Goal: Ask a question

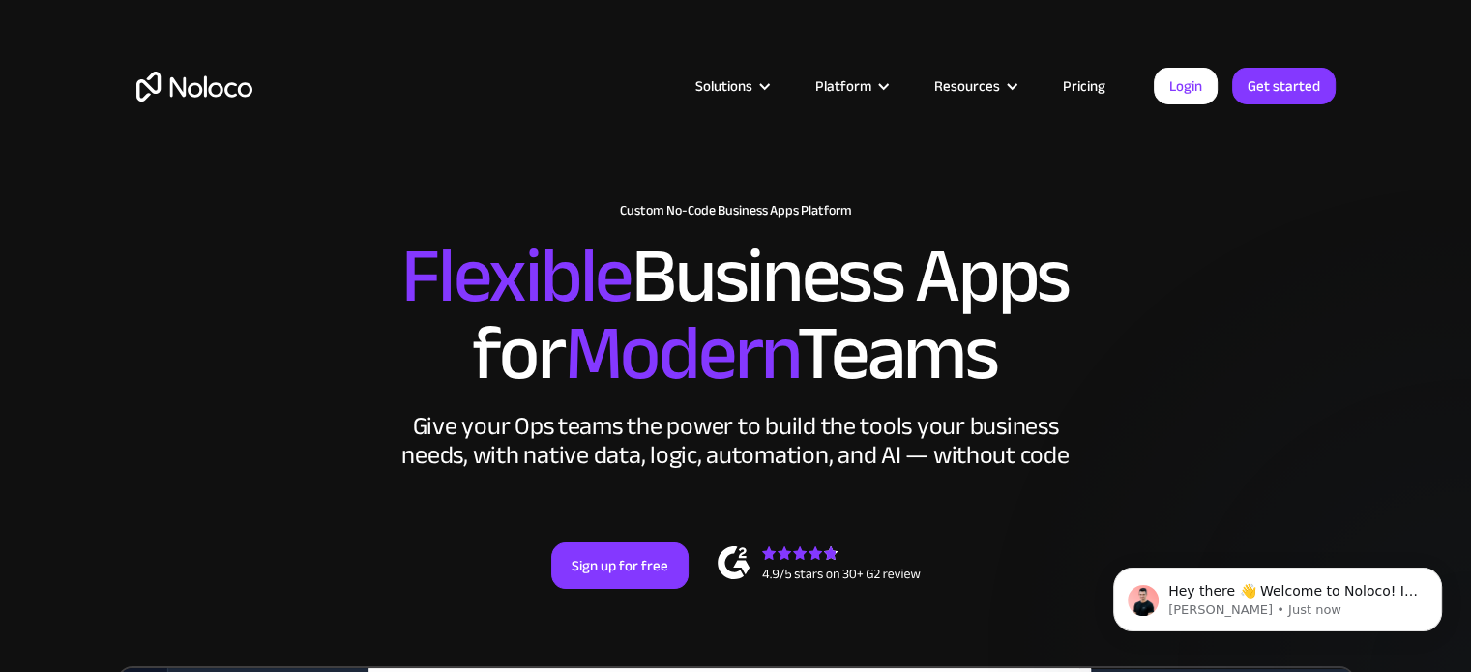
click at [1083, 80] on link "Pricing" at bounding box center [1084, 86] width 91 height 25
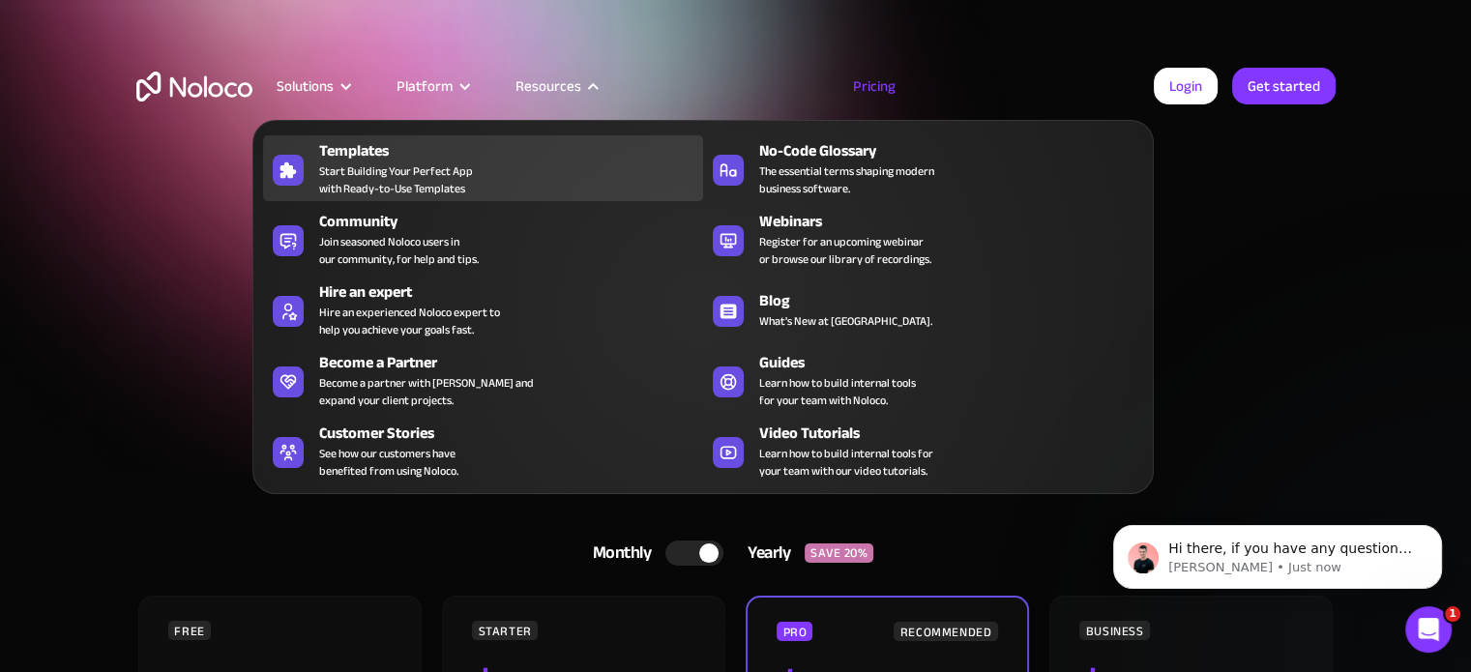
click at [398, 169] on span "Start Building Your Perfect App with Ready-to-Use Templates" at bounding box center [396, 180] width 154 height 35
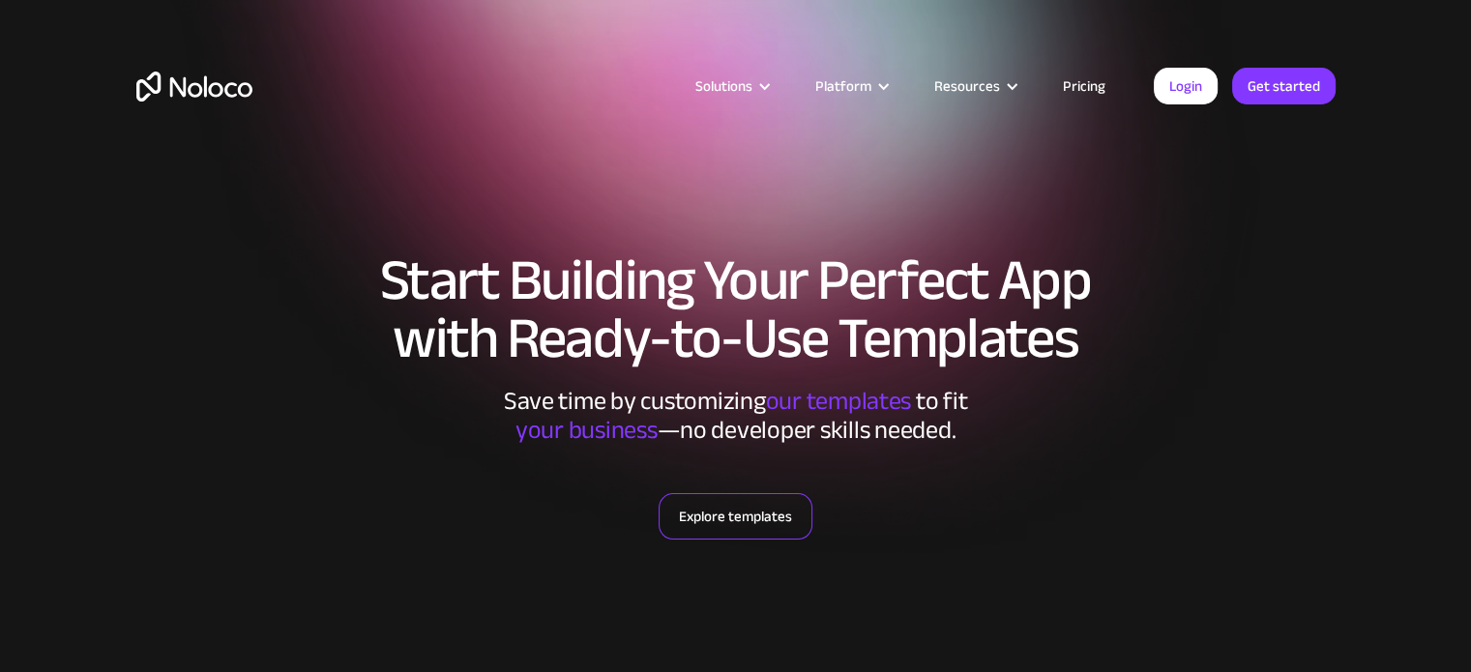
click at [753, 512] on link "Explore templates" at bounding box center [736, 516] width 154 height 46
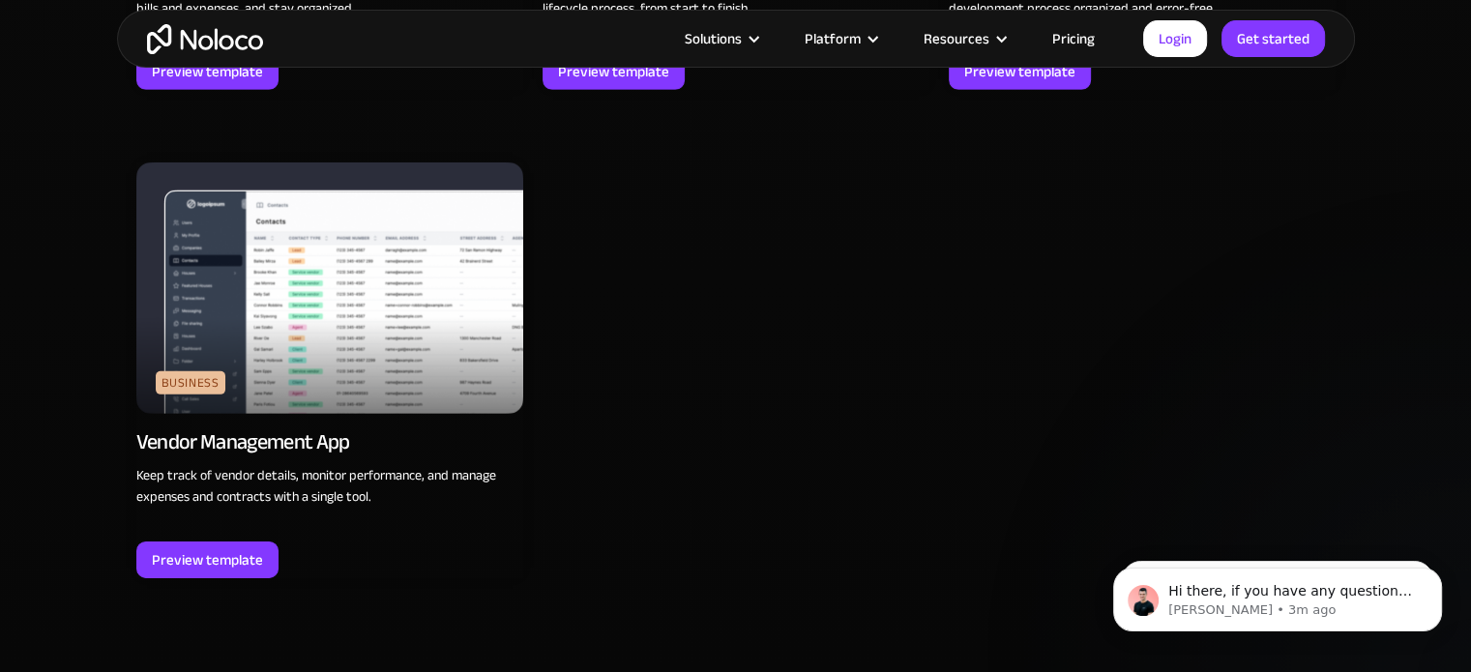
scroll to position [5976, 0]
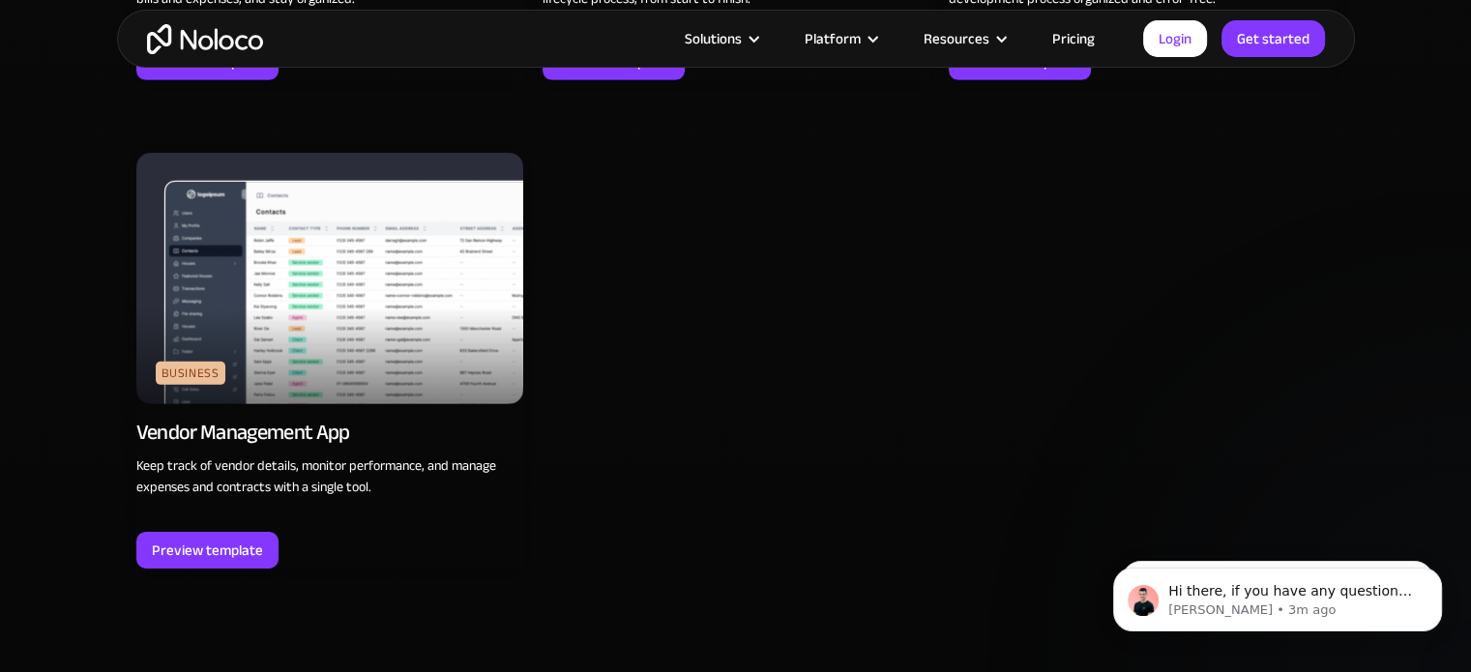
click at [283, 230] on img at bounding box center [329, 279] width 387 height 252
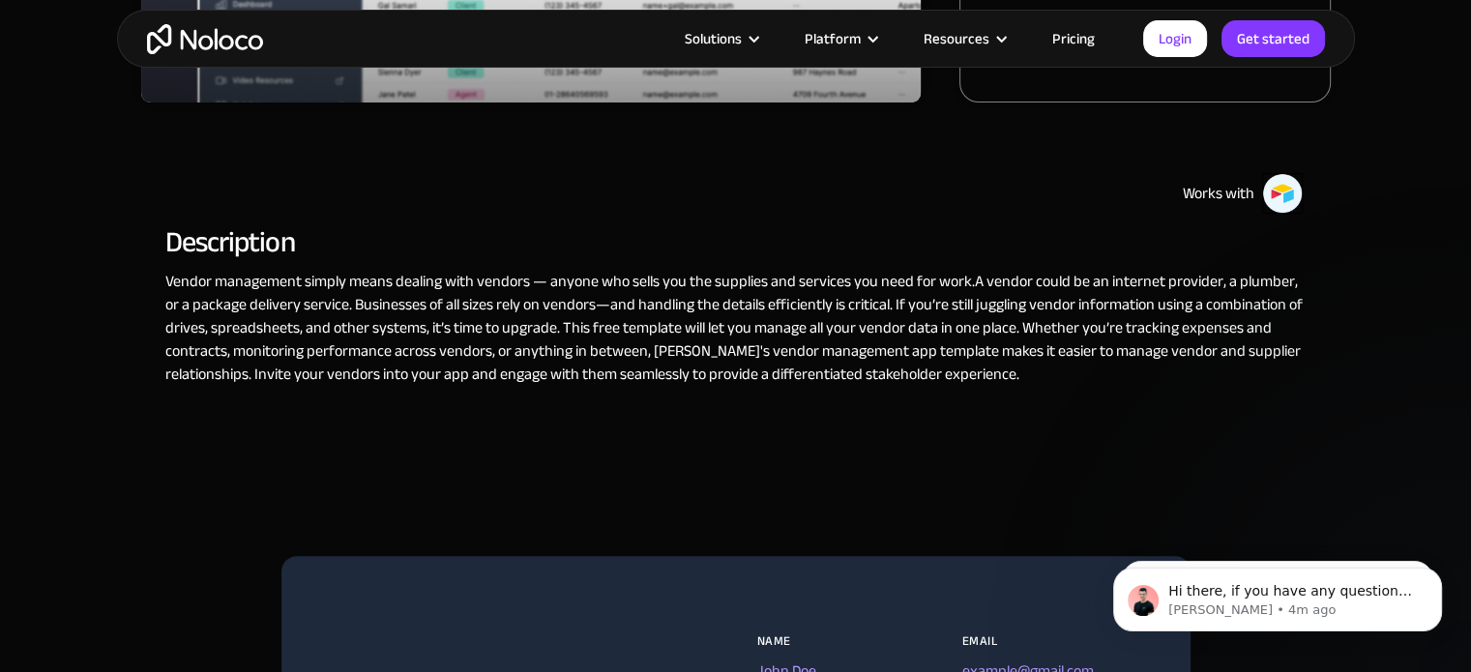
scroll to position [697, 0]
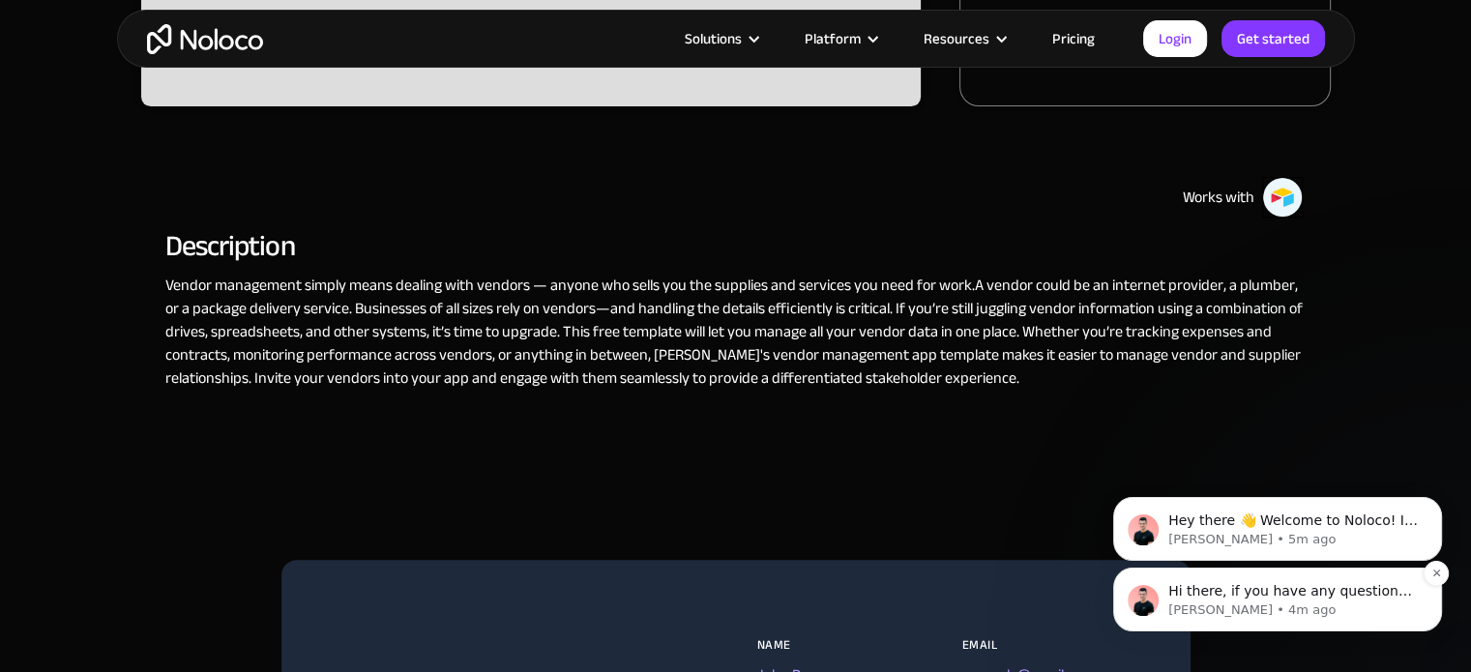
click at [1312, 598] on span "Hi there, if you have any questions about our pricing, just let us know! Darragh" at bounding box center [1291, 610] width 244 height 54
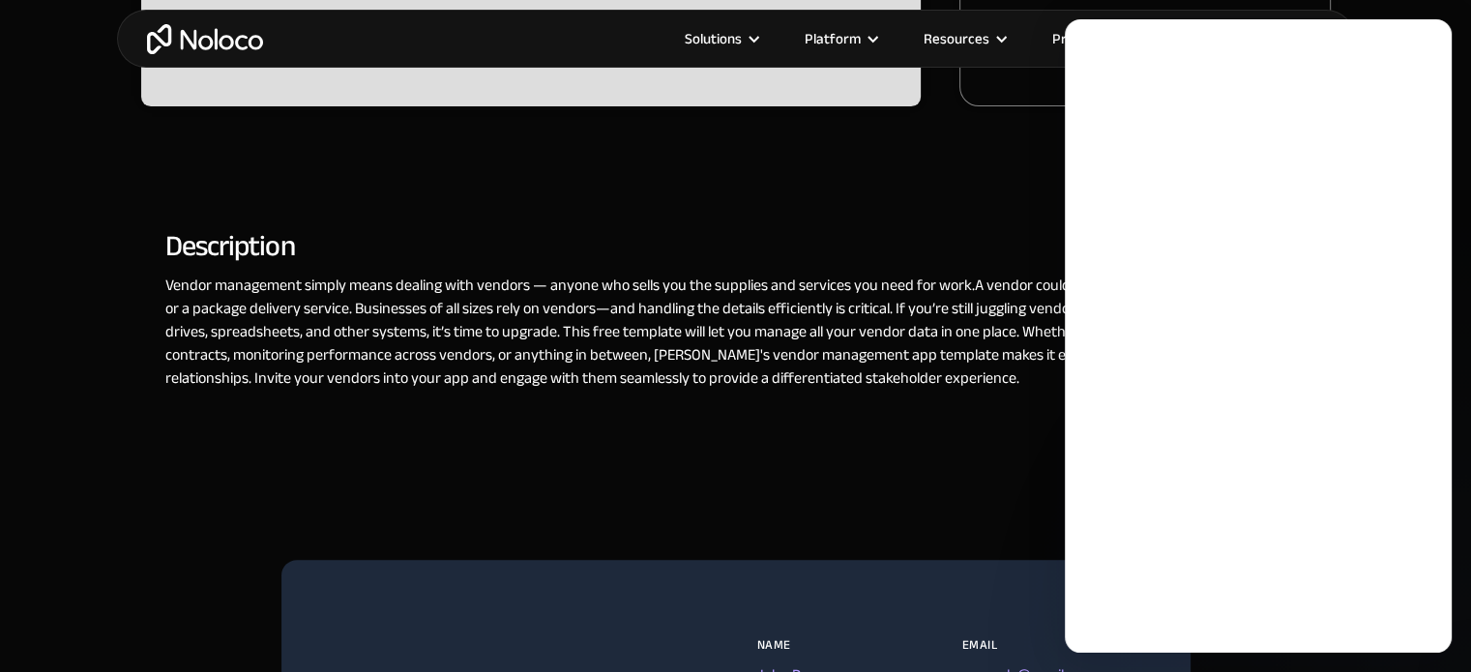
scroll to position [0, 0]
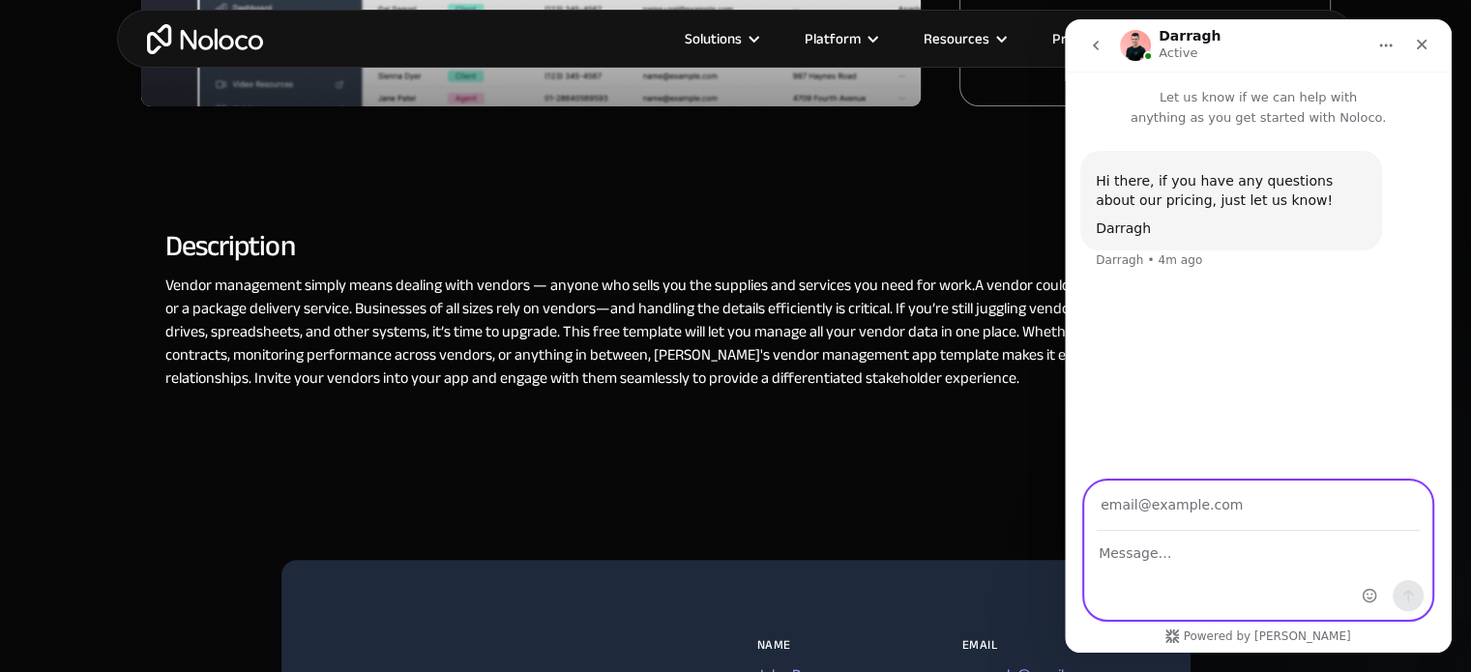
click at [1157, 539] on textarea "Message…" at bounding box center [1258, 548] width 346 height 33
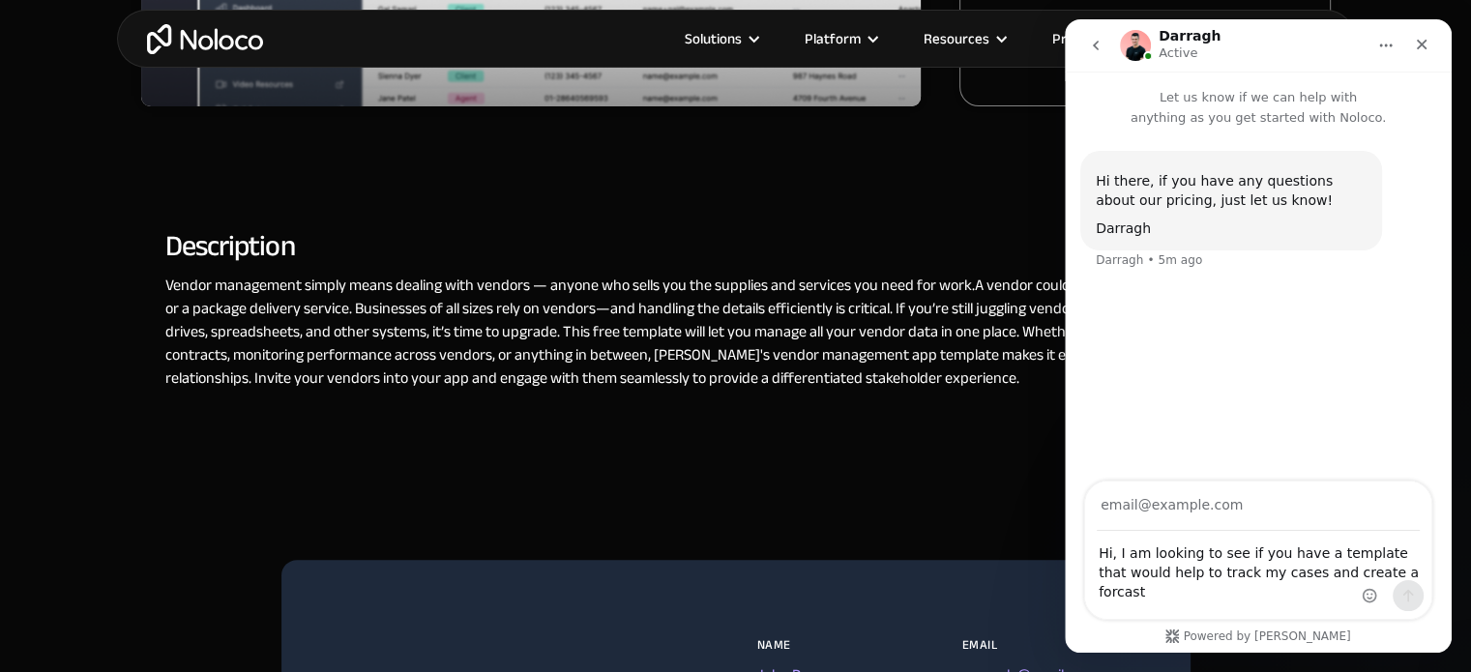
click at [1367, 568] on div "Intercom messenger" at bounding box center [1393, 550] width 76 height 137
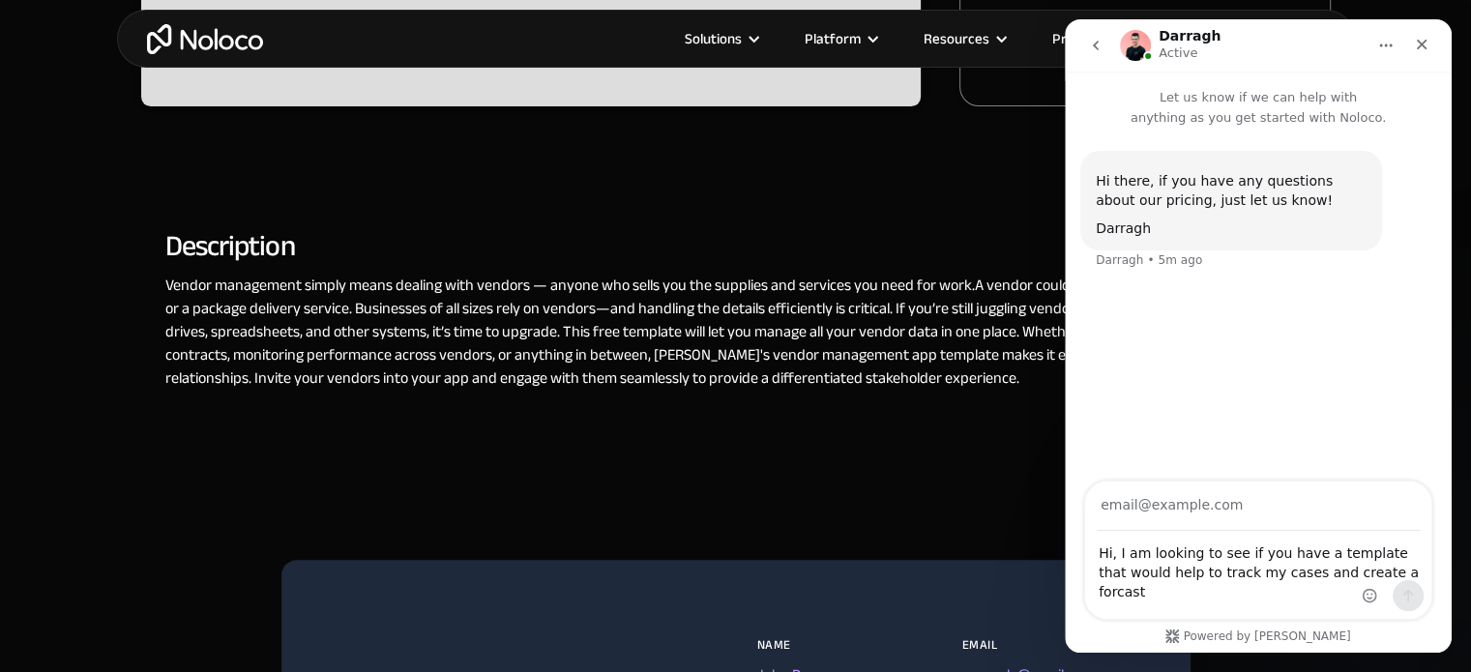
drag, startPoint x: 1370, startPoint y: 576, endPoint x: 1390, endPoint y: 557, distance: 27.4
click at [1390, 557] on div "Intercom messenger" at bounding box center [1393, 550] width 76 height 137
click at [1364, 574] on div "Intercom messenger" at bounding box center [1393, 550] width 76 height 137
click at [1324, 573] on textarea "Hi, I am looking to see if you have a template that would help to track my case…" at bounding box center [1258, 568] width 346 height 72
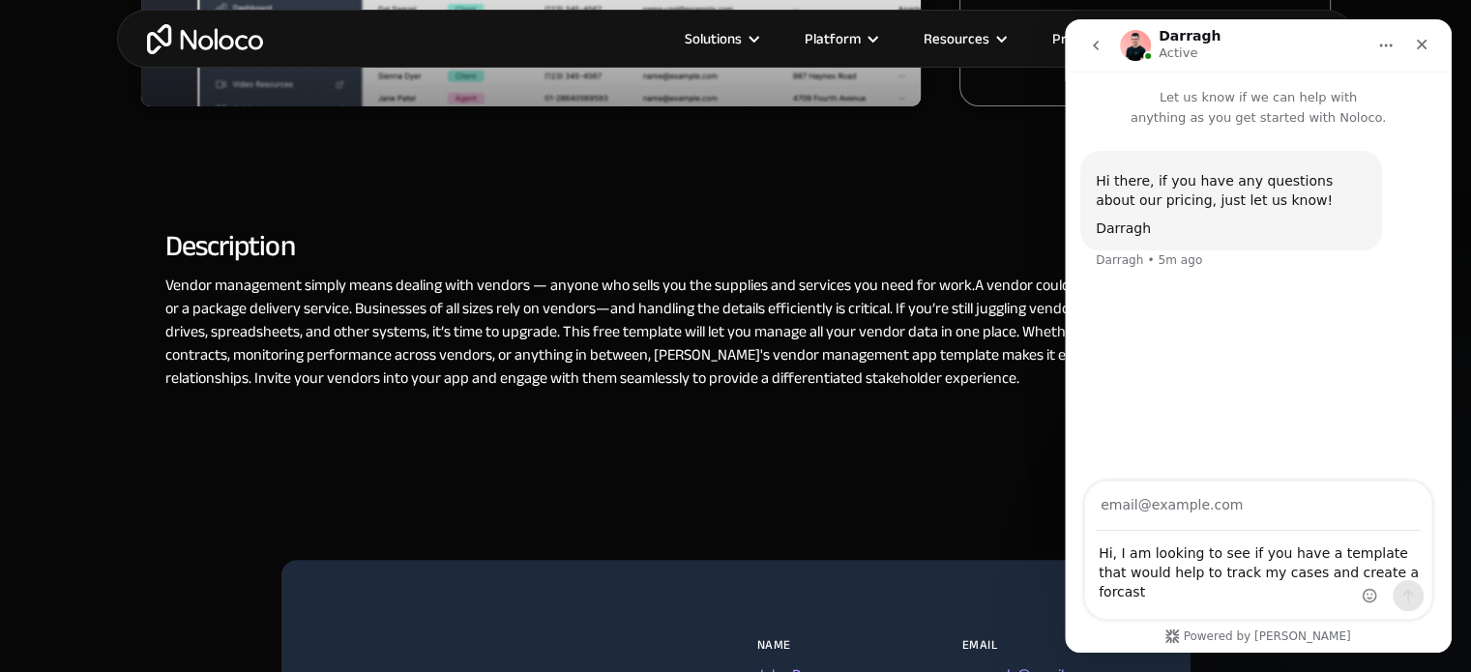
click at [1370, 573] on div "Intercom messenger" at bounding box center [1393, 550] width 76 height 137
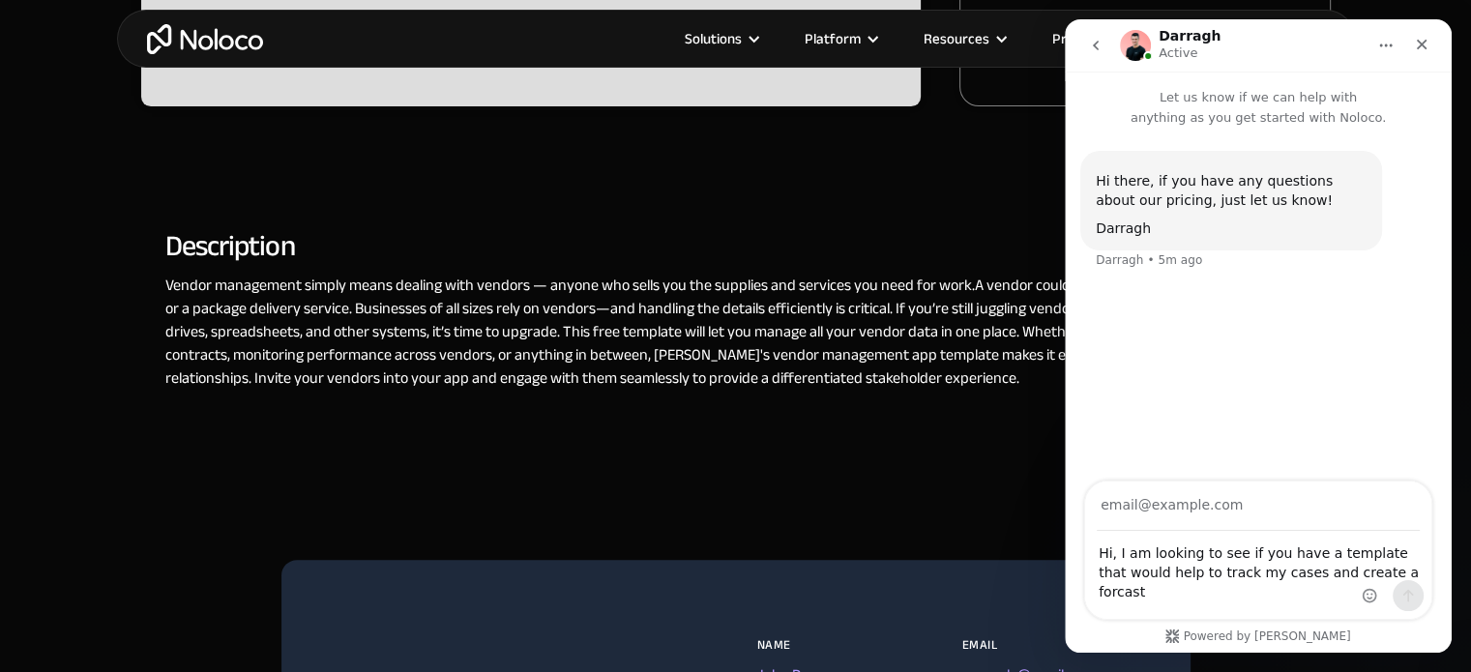
click at [1391, 576] on div "Intercom messenger" at bounding box center [1393, 550] width 76 height 137
click at [1348, 572] on textarea "Hi, I am looking to see if you have a template that would help to track my case…" at bounding box center [1258, 568] width 346 height 72
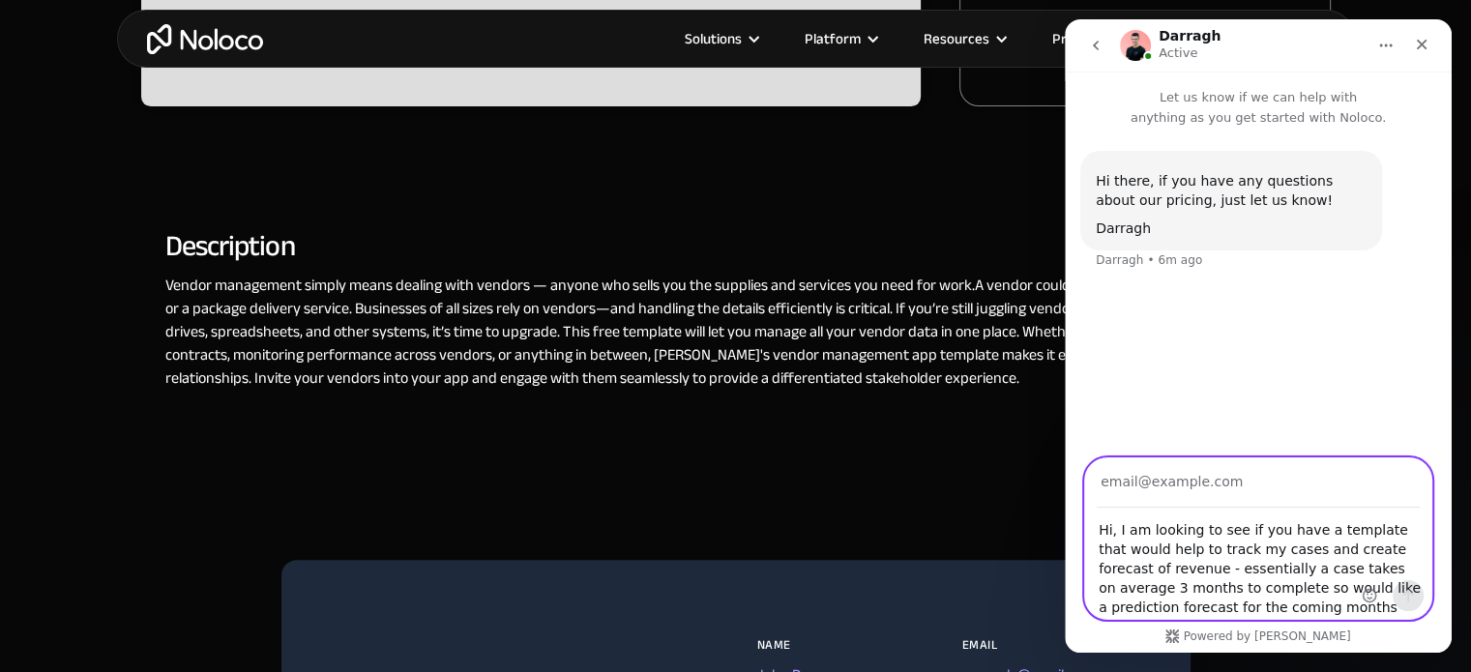
type textarea "Hi, I am looking to see if you have a template that would help to track my case…"
click at [1229, 475] on input "Your email" at bounding box center [1258, 483] width 323 height 49
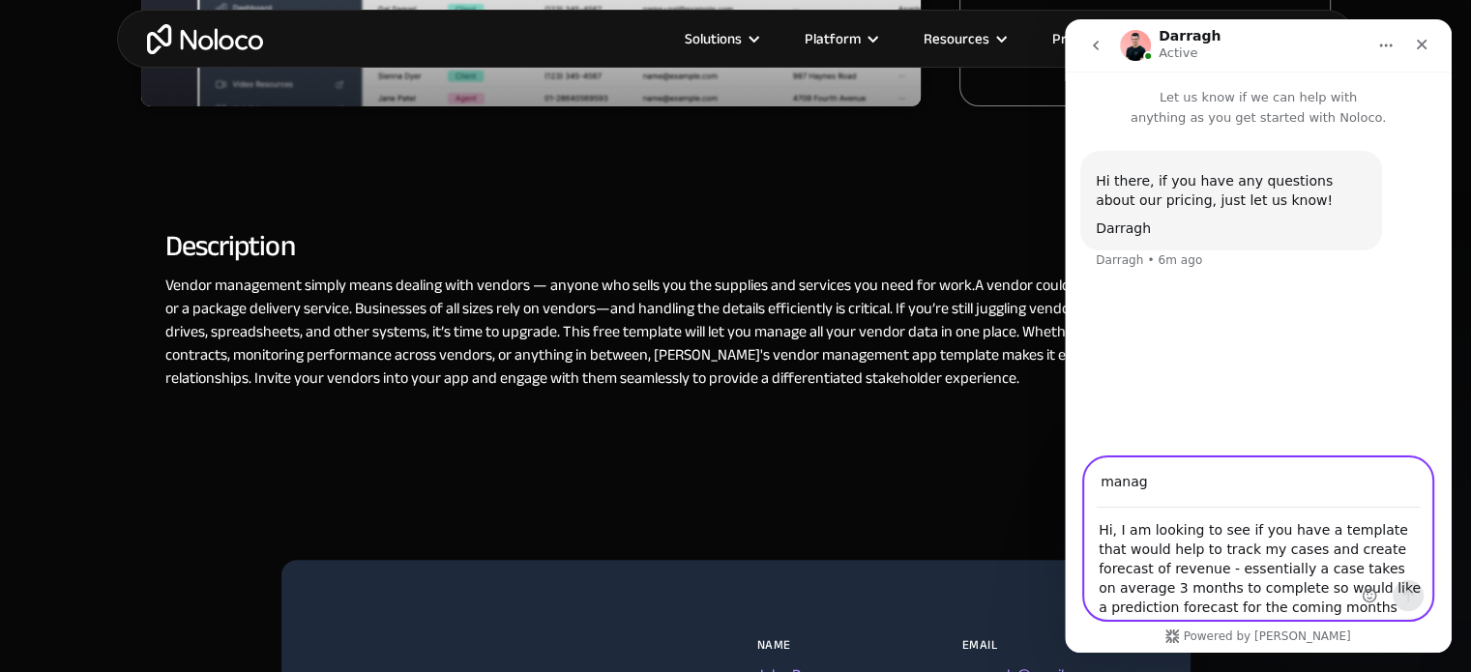
type input "management@auramortgages.co.uk"
click at [1406, 593] on icon "Send a message…" at bounding box center [1409, 596] width 11 height 13
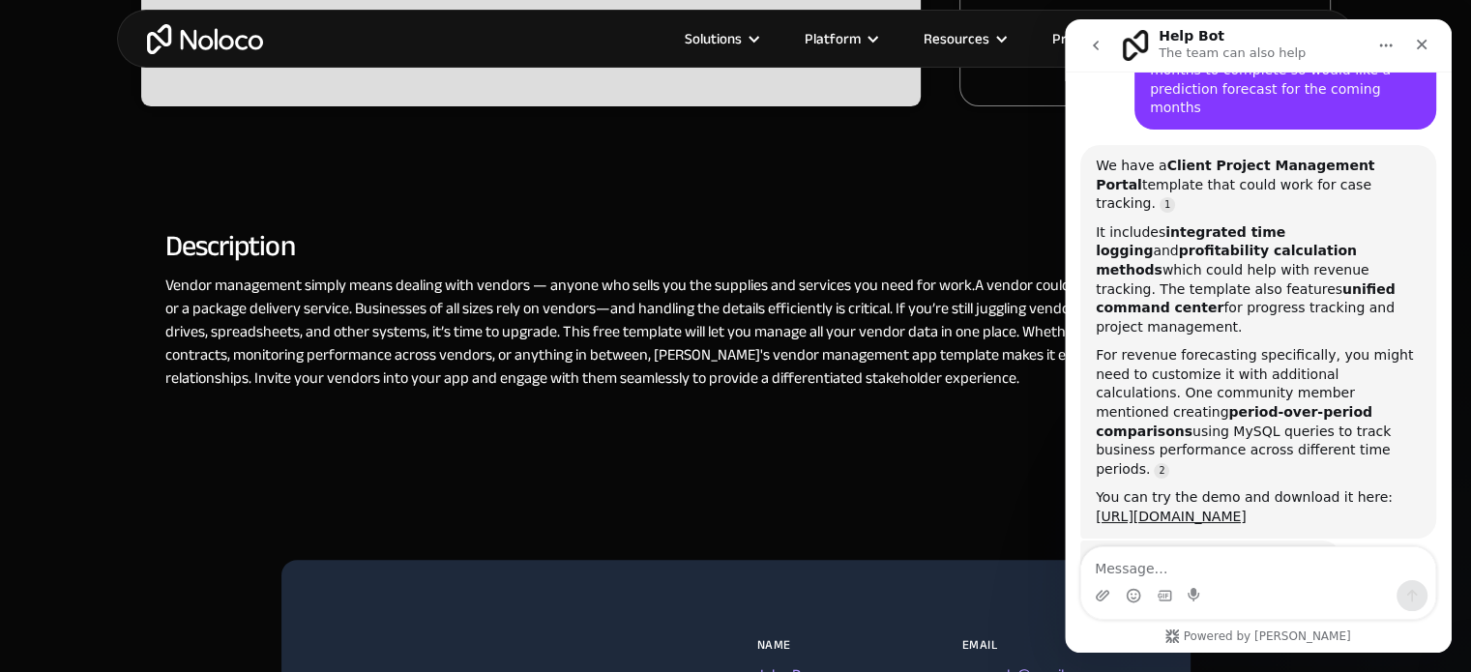
scroll to position [290, 0]
click at [1247, 508] on link "[URL][DOMAIN_NAME]" at bounding box center [1171, 515] width 151 height 15
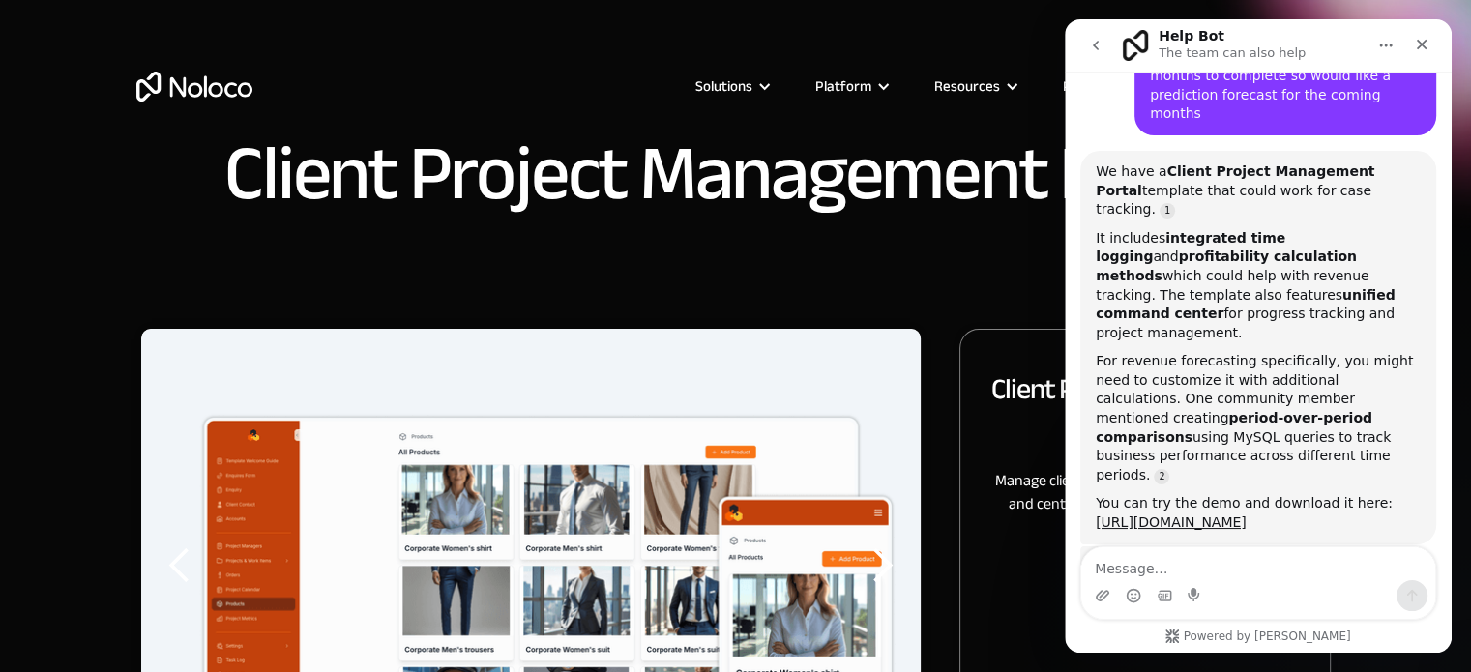
scroll to position [290, 0]
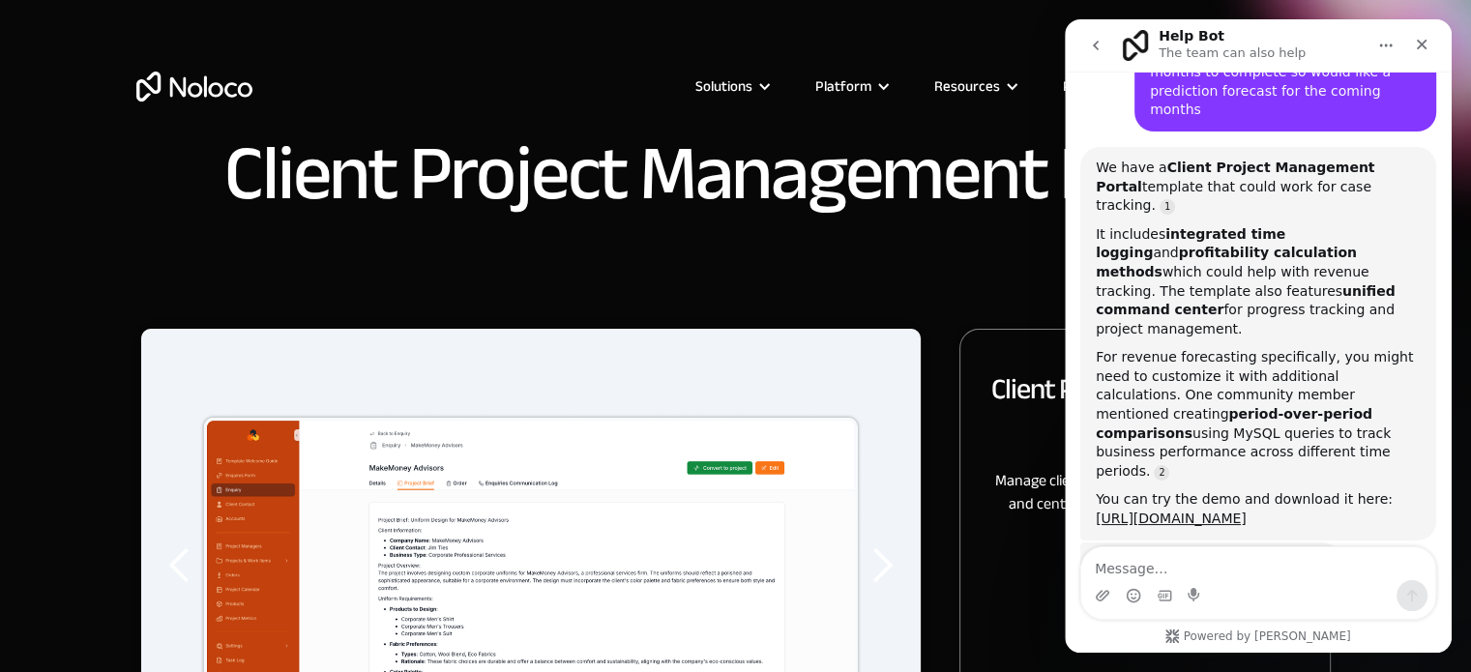
click at [1391, 49] on icon "Home" at bounding box center [1386, 45] width 15 height 15
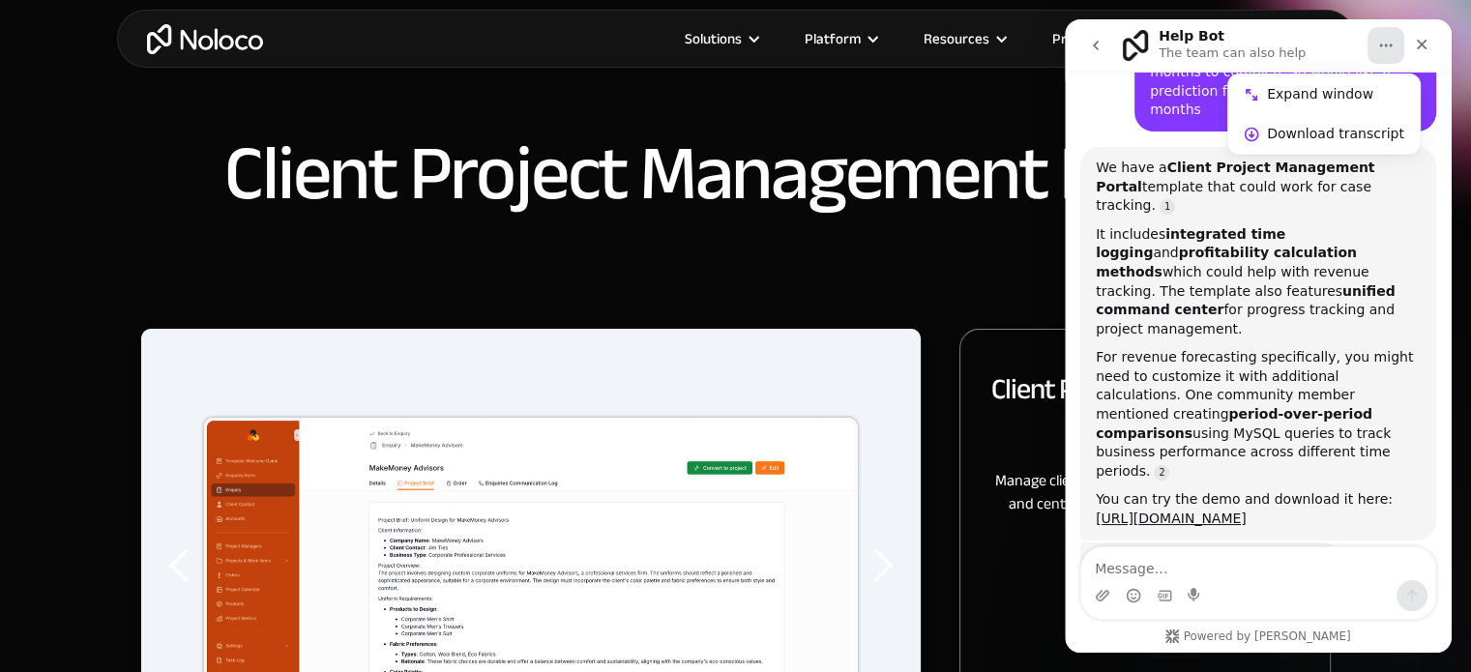
drag, startPoint x: 1478, startPoint y: 88, endPoint x: 339, endPoint y: 69, distance: 1139.8
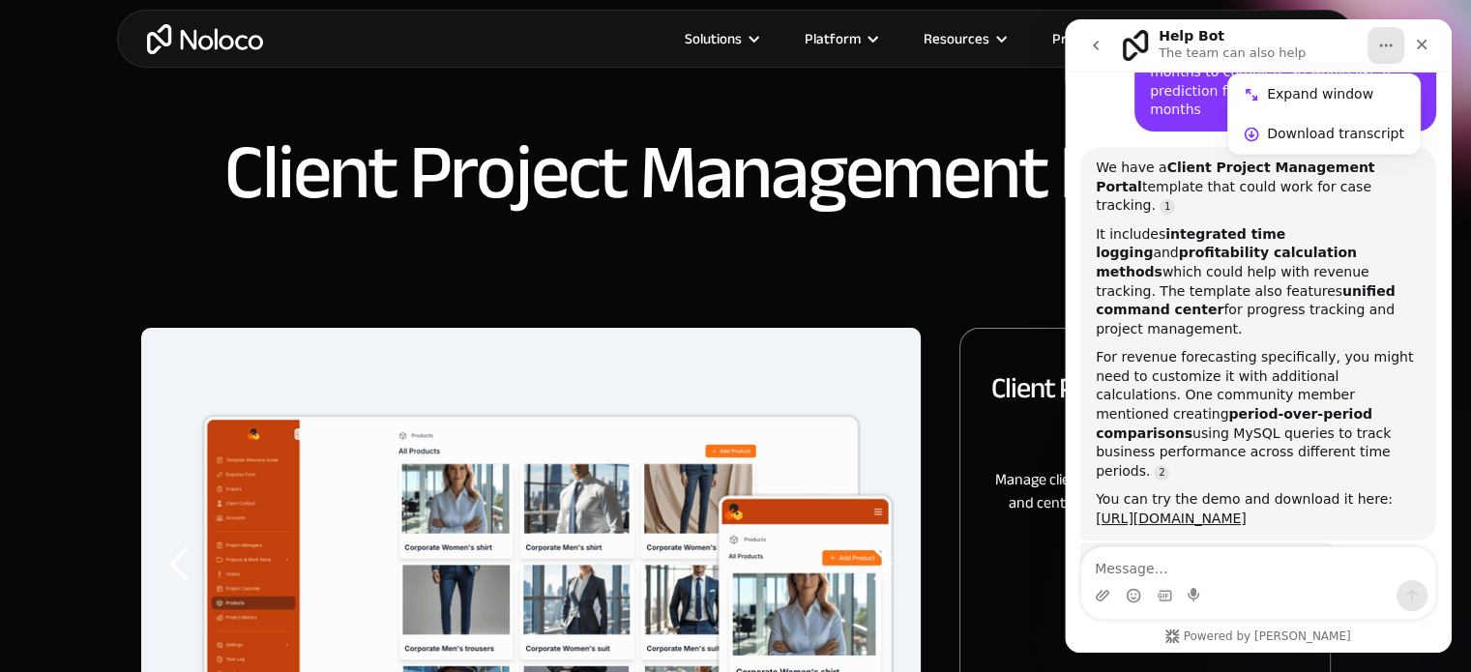
click at [1088, 44] on icon "go back" at bounding box center [1095, 45] width 15 height 15
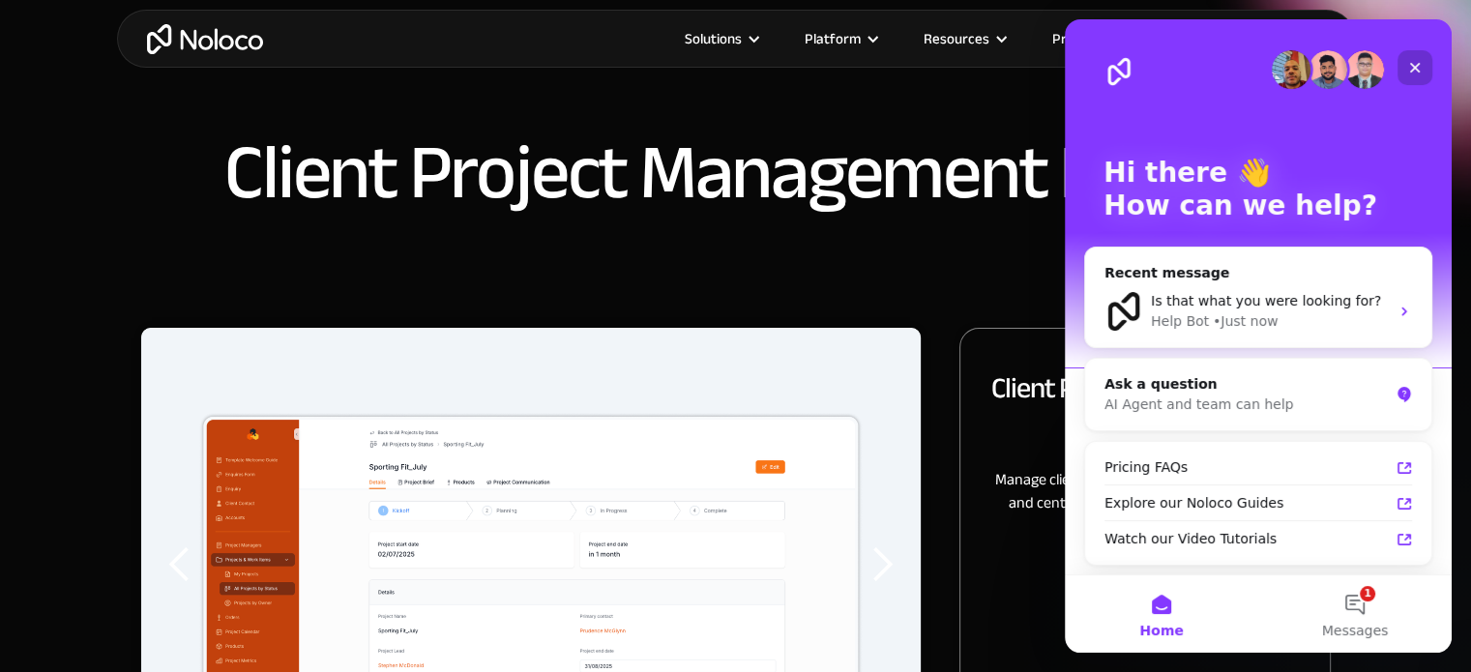
click at [1418, 66] on icon "Close" at bounding box center [1415, 67] width 15 height 15
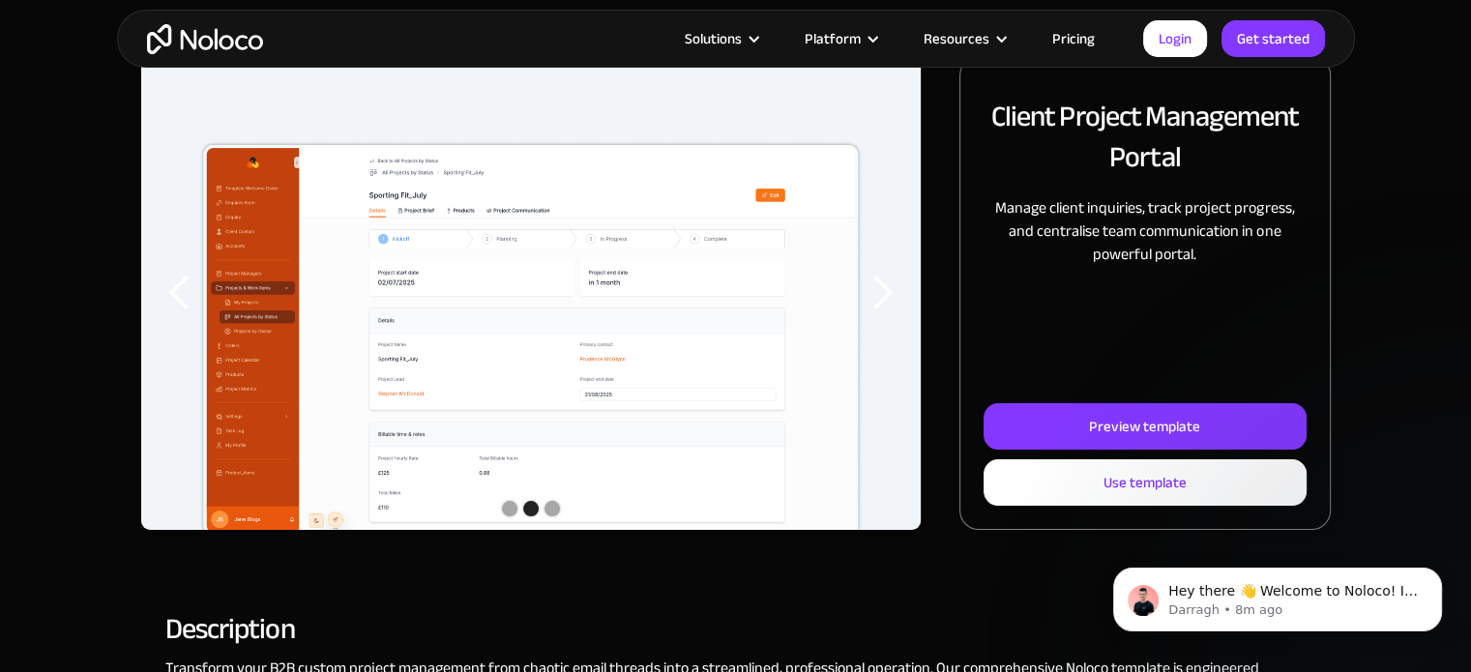
scroll to position [268, 0]
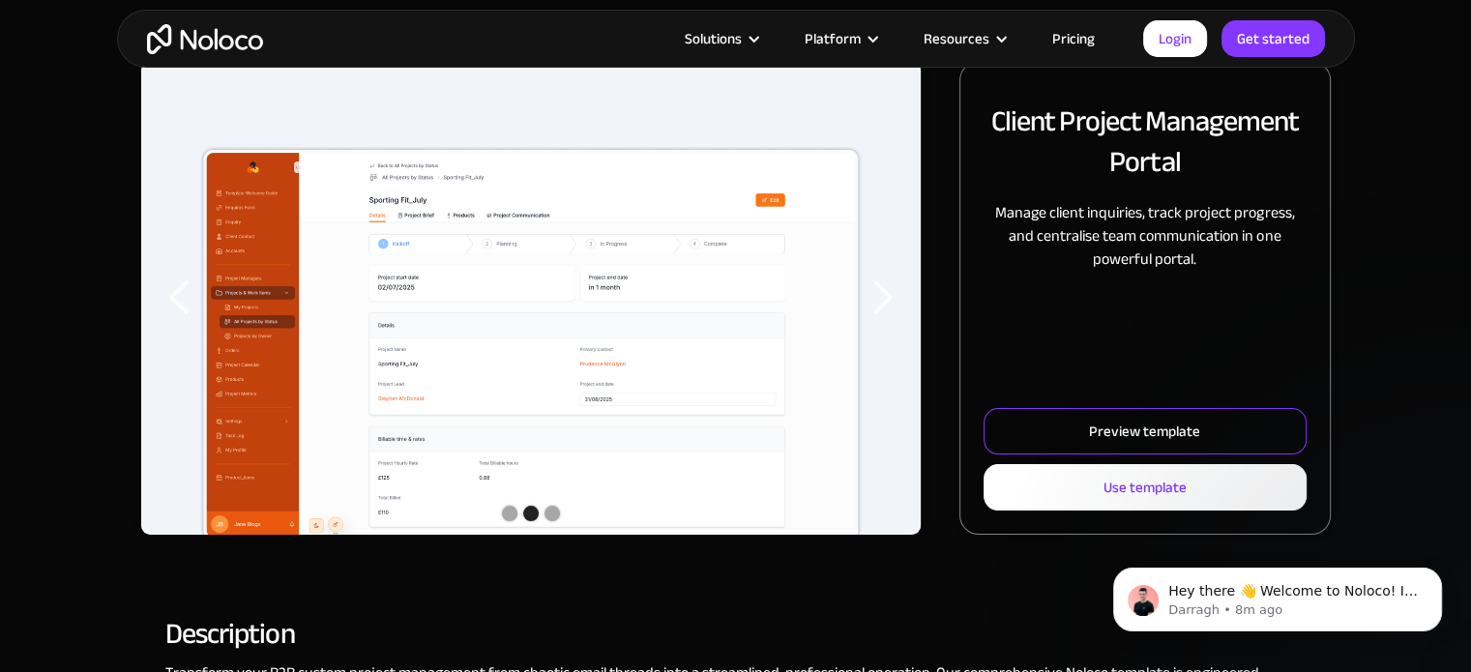
click at [1112, 429] on div "Preview template" at bounding box center [1144, 431] width 111 height 25
